Goal: Task Accomplishment & Management: Manage account settings

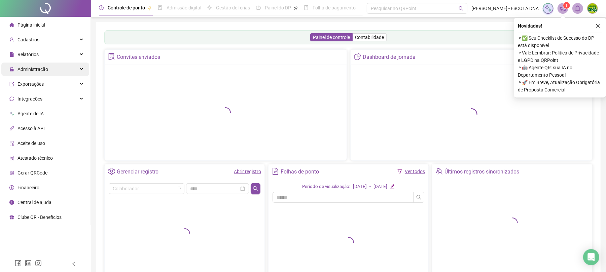
click at [43, 63] on span "Administração" at bounding box center [28, 69] width 39 height 13
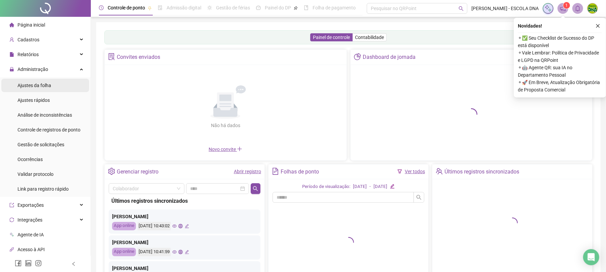
click at [48, 83] on span "Ajustes da folha" at bounding box center [34, 85] width 34 height 5
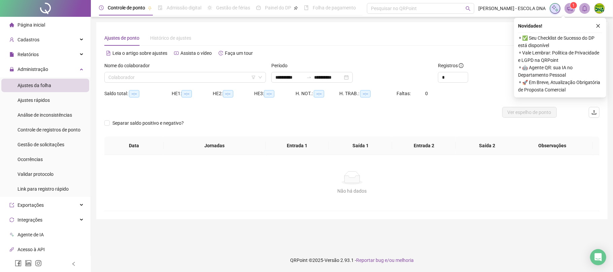
type input "**********"
click at [165, 78] on input "search" at bounding box center [181, 77] width 147 height 10
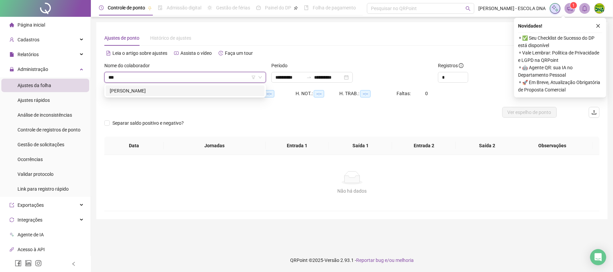
type input "***"
click at [165, 84] on div "272633 [PERSON_NAME]" at bounding box center [184, 90] width 161 height 13
click at [159, 92] on div "[PERSON_NAME]" at bounding box center [185, 90] width 151 height 7
click at [599, 26] on icon "close" at bounding box center [597, 26] width 5 height 5
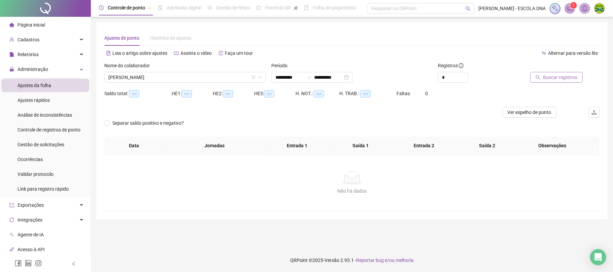
click at [559, 79] on span "Buscar registros" at bounding box center [560, 77] width 34 height 7
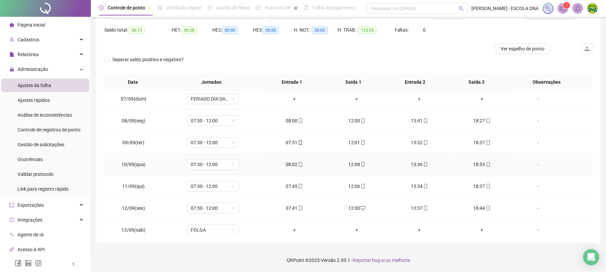
scroll to position [230, 0]
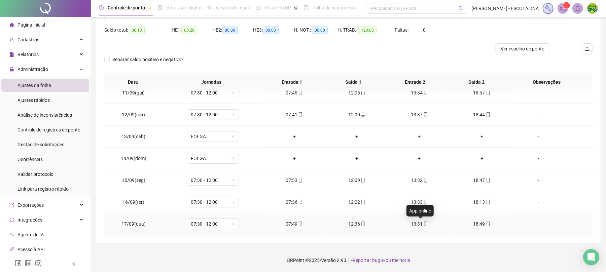
click at [423, 226] on span "mobile" at bounding box center [425, 224] width 5 height 5
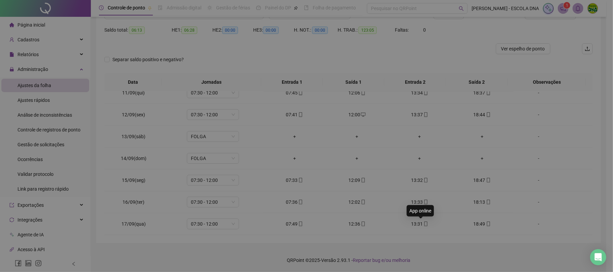
type input "**********"
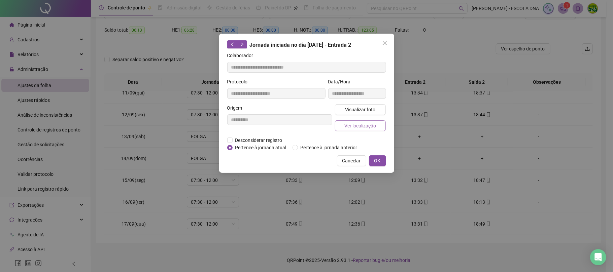
click at [366, 128] on span "Ver localização" at bounding box center [360, 125] width 32 height 7
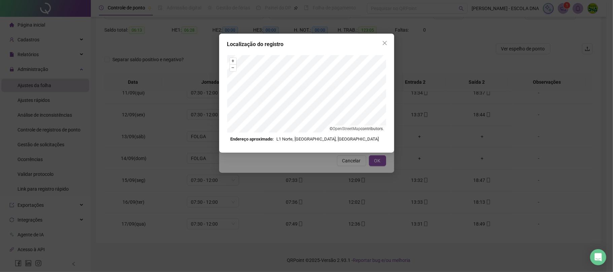
drag, startPoint x: 379, startPoint y: 45, endPoint x: 377, endPoint y: 57, distance: 12.7
click at [380, 45] on span "Close" at bounding box center [384, 42] width 11 height 5
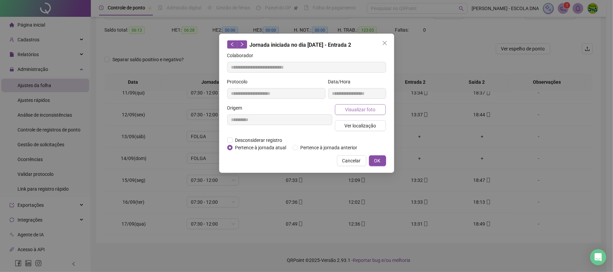
click at [365, 109] on span "Visualizar foto" at bounding box center [360, 109] width 30 height 7
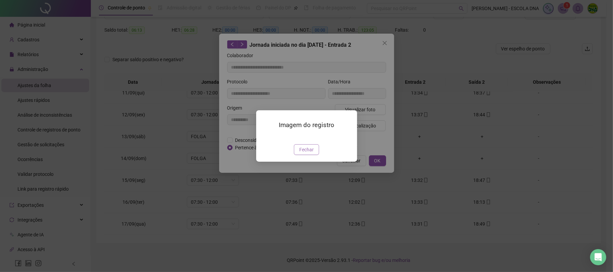
click at [300, 153] on span "Fechar" at bounding box center [306, 149] width 14 height 7
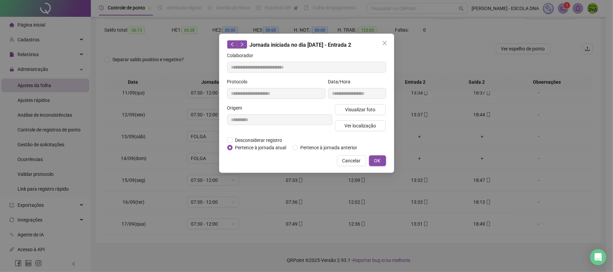
drag, startPoint x: 347, startPoint y: 160, endPoint x: 414, endPoint y: 201, distance: 78.5
click at [347, 161] on span "Cancelar" at bounding box center [351, 160] width 19 height 7
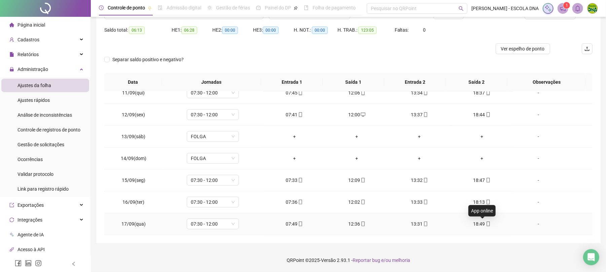
click at [486, 225] on icon "mobile" at bounding box center [488, 224] width 5 height 5
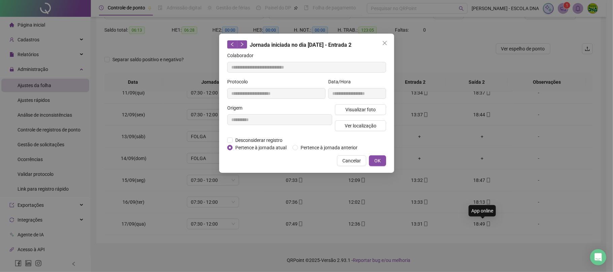
type input "**********"
click at [361, 107] on span "Visualizar foto" at bounding box center [360, 109] width 30 height 7
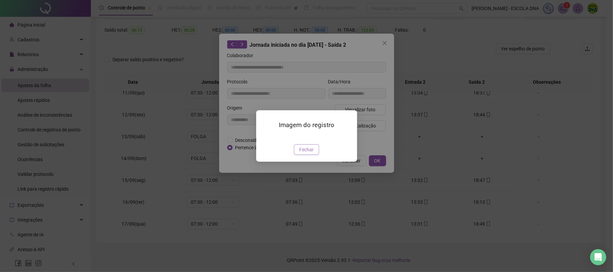
click at [307, 153] on span "Fechar" at bounding box center [306, 149] width 14 height 7
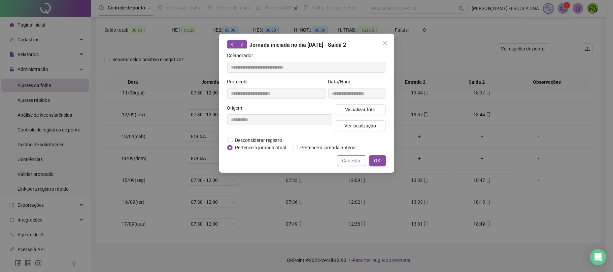
click at [359, 159] on span "Cancelar" at bounding box center [351, 160] width 19 height 7
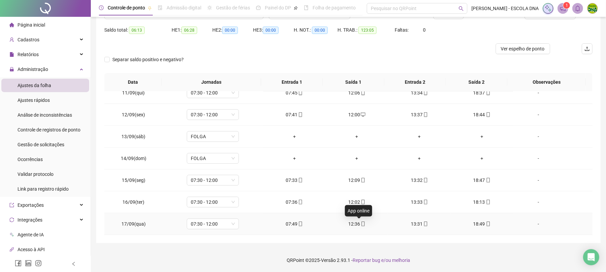
click at [362, 224] on icon "mobile" at bounding box center [363, 224] width 3 height 5
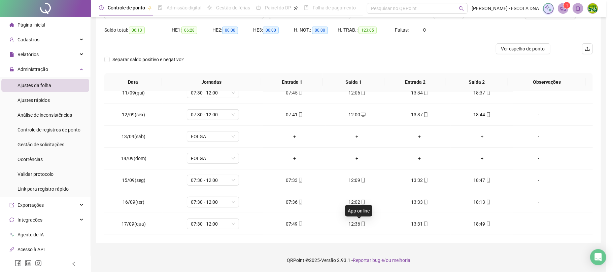
type input "**********"
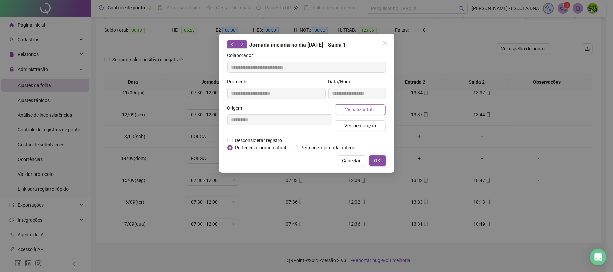
click at [352, 112] on span "Visualizar foto" at bounding box center [360, 109] width 30 height 7
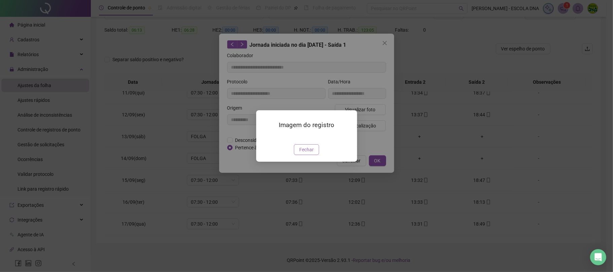
click at [305, 153] on span "Fechar" at bounding box center [306, 149] width 14 height 7
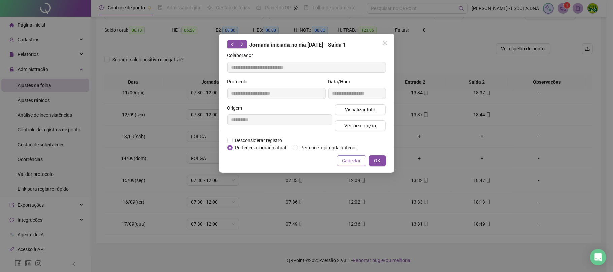
click at [341, 161] on button "Cancelar" at bounding box center [351, 160] width 29 height 11
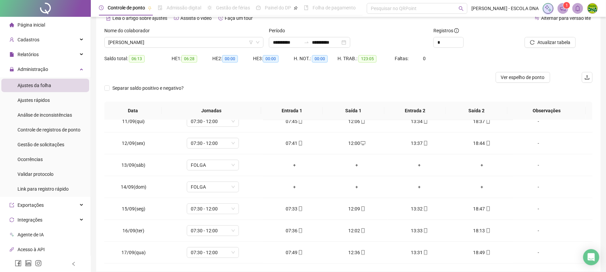
scroll to position [0, 0]
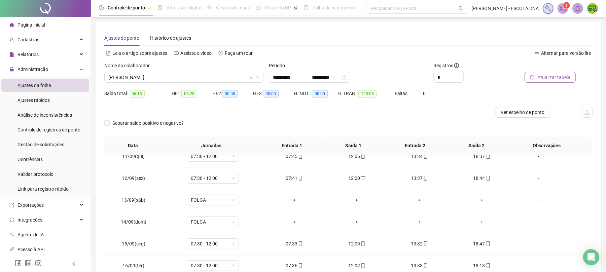
click at [560, 77] on span "Atualizar tabela" at bounding box center [553, 77] width 33 height 7
